Goal: Check status

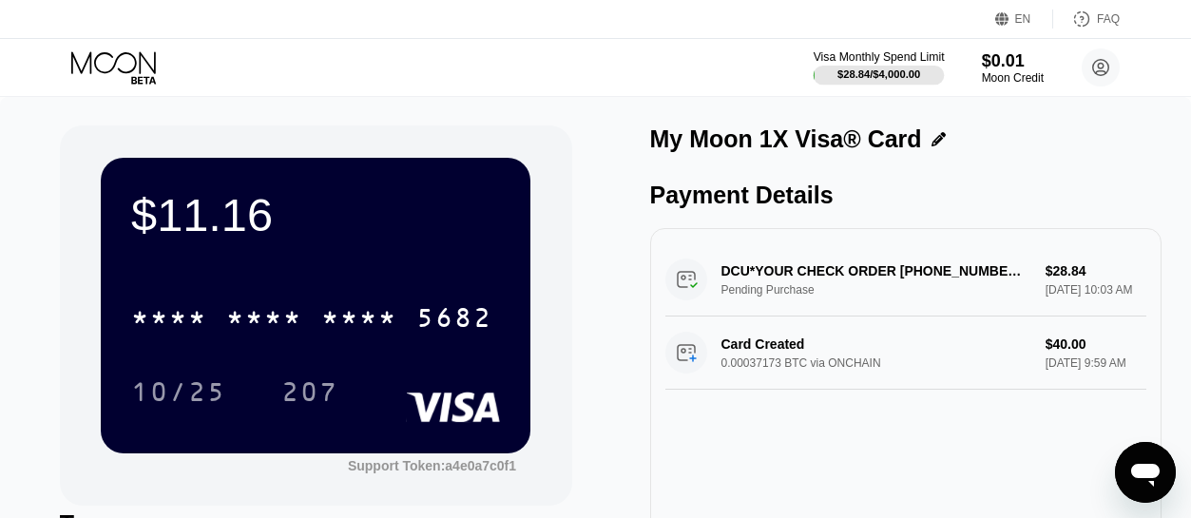
click at [831, 77] on div at bounding box center [879, 75] width 131 height 19
